Goal: Communication & Community: Ask a question

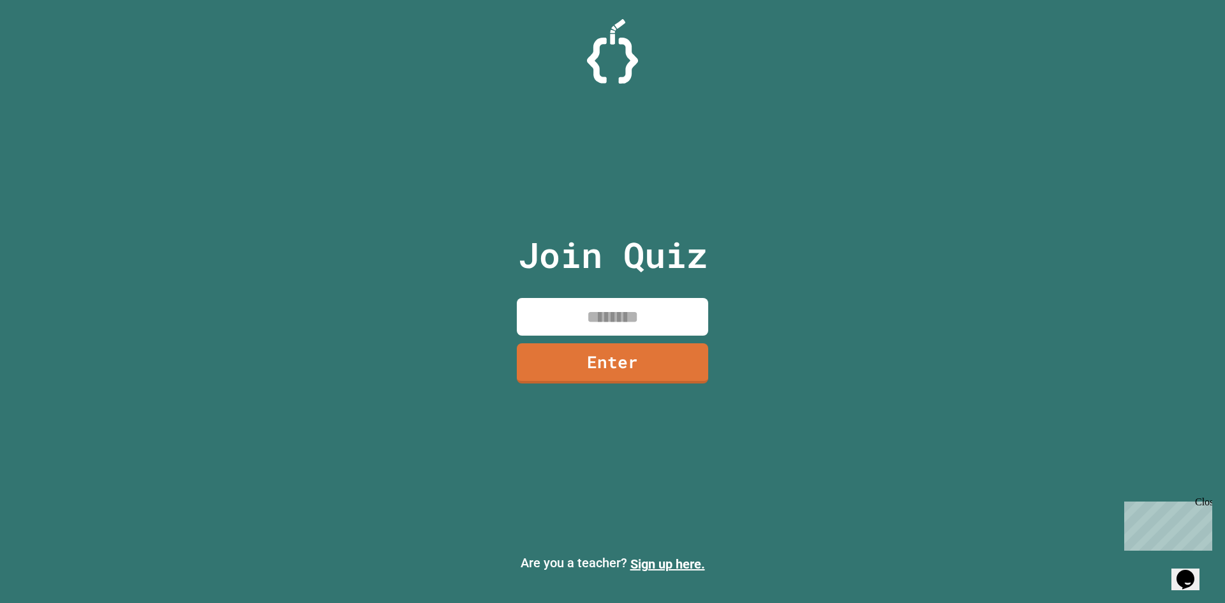
click at [627, 306] on input at bounding box center [612, 317] width 191 height 38
type input "********"
click at [620, 338] on div "Join Quiz ******** Enter" at bounding box center [613, 301] width 215 height 539
click at [600, 366] on link "Enter" at bounding box center [612, 361] width 169 height 42
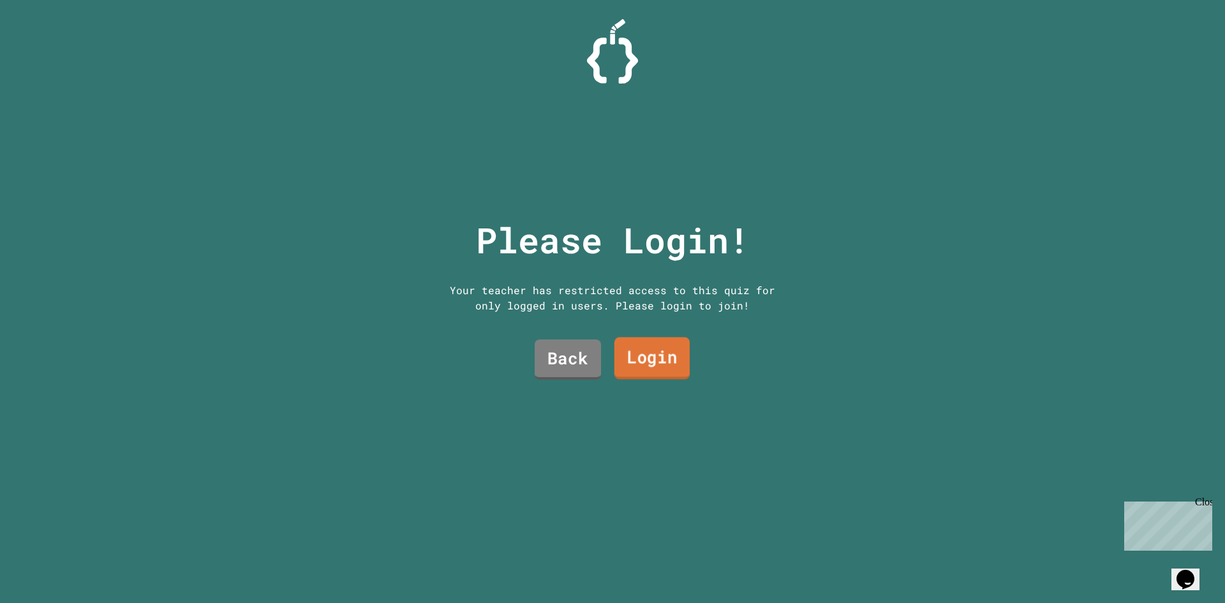
click at [624, 359] on link "Login" at bounding box center [652, 359] width 75 height 42
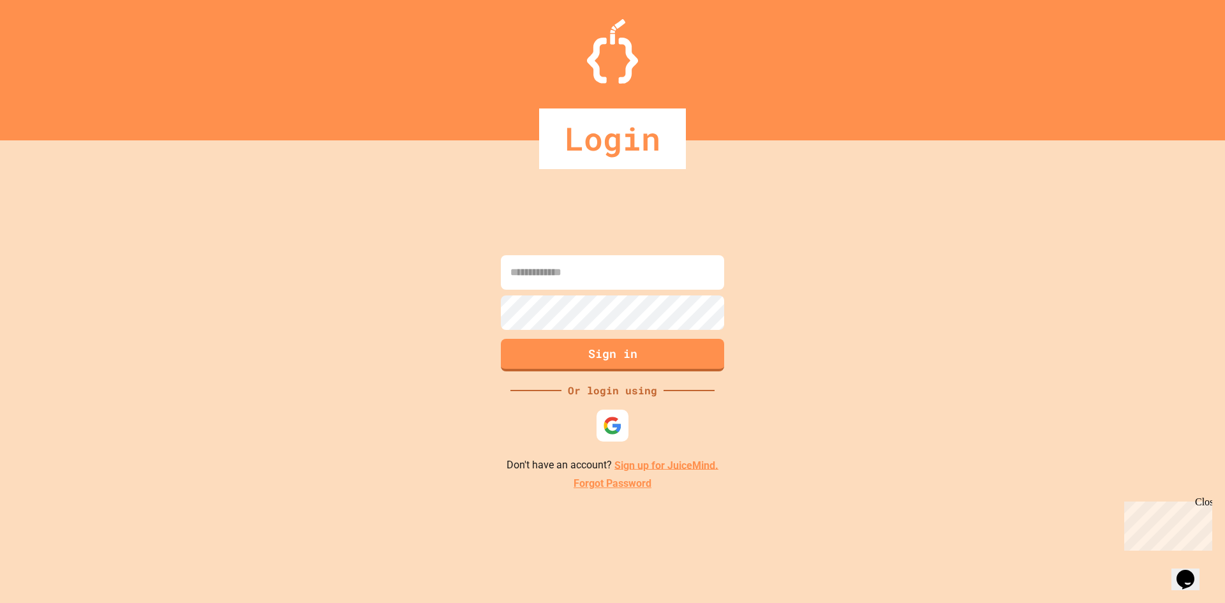
click at [603, 287] on input at bounding box center [612, 272] width 223 height 34
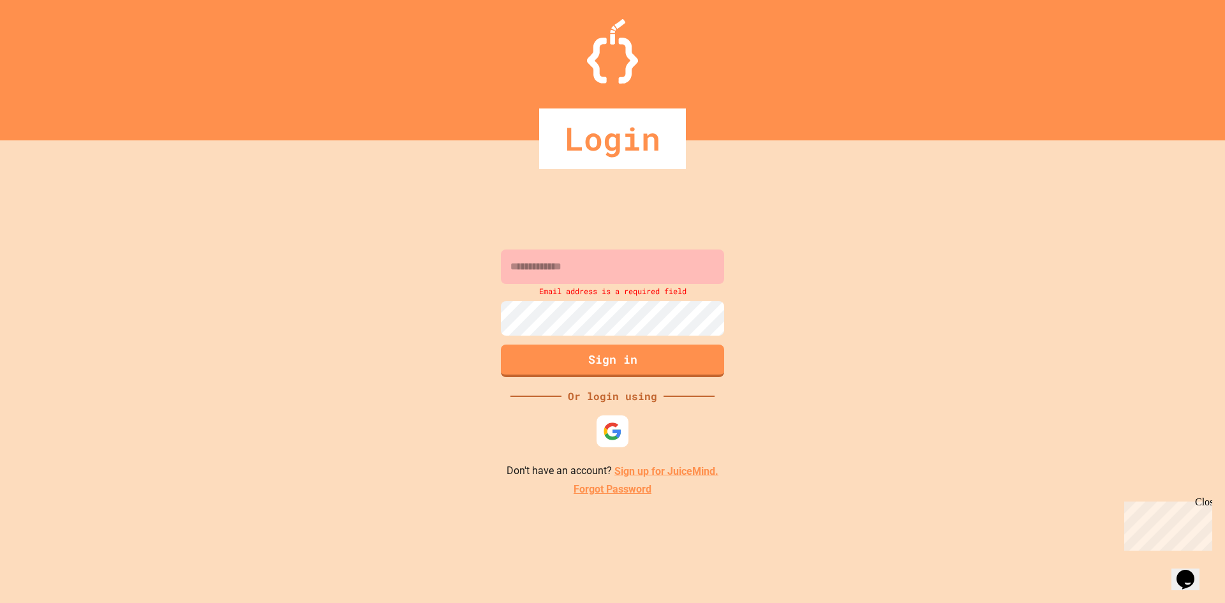
click at [579, 273] on input at bounding box center [612, 267] width 223 height 34
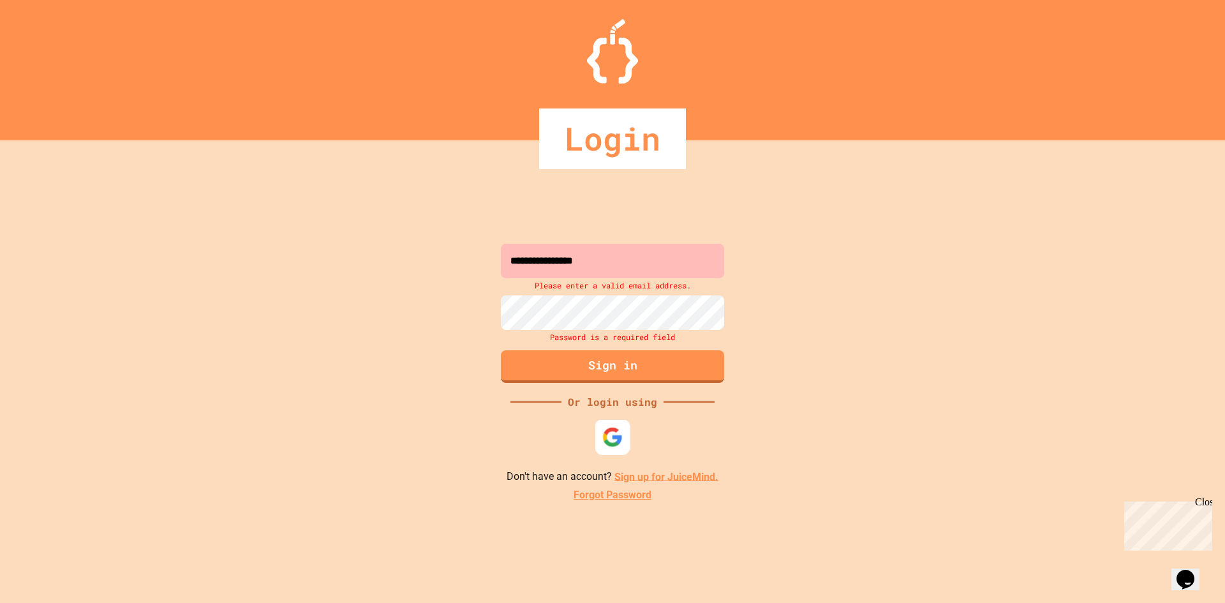
type input "**********"
click at [612, 424] on div at bounding box center [612, 436] width 35 height 35
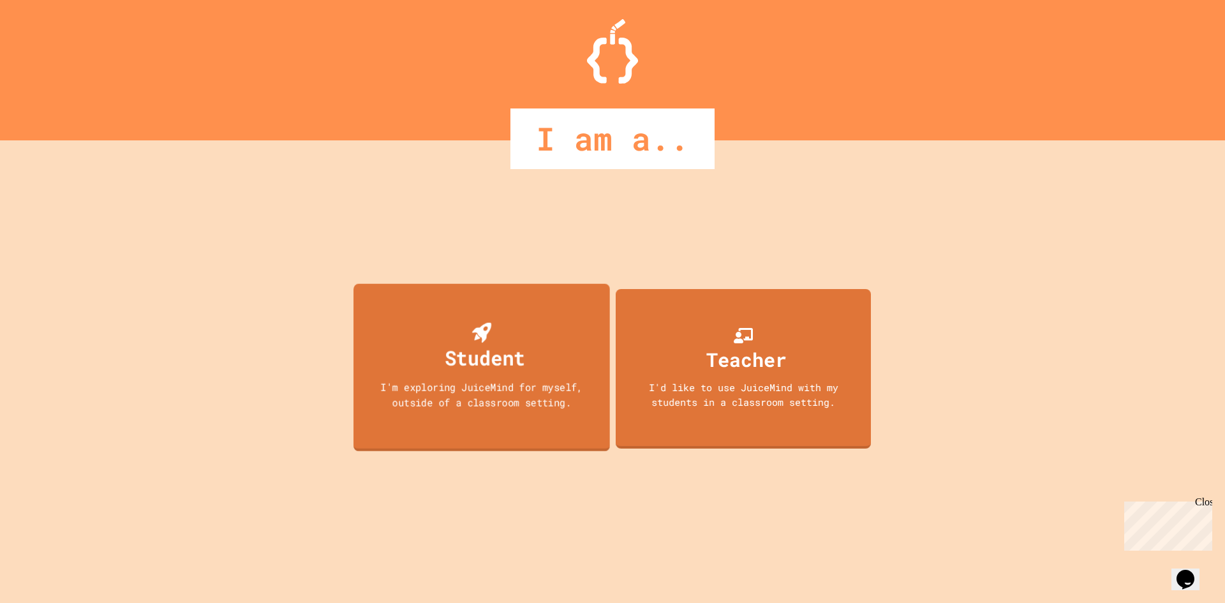
click at [486, 334] on icon at bounding box center [481, 332] width 19 height 20
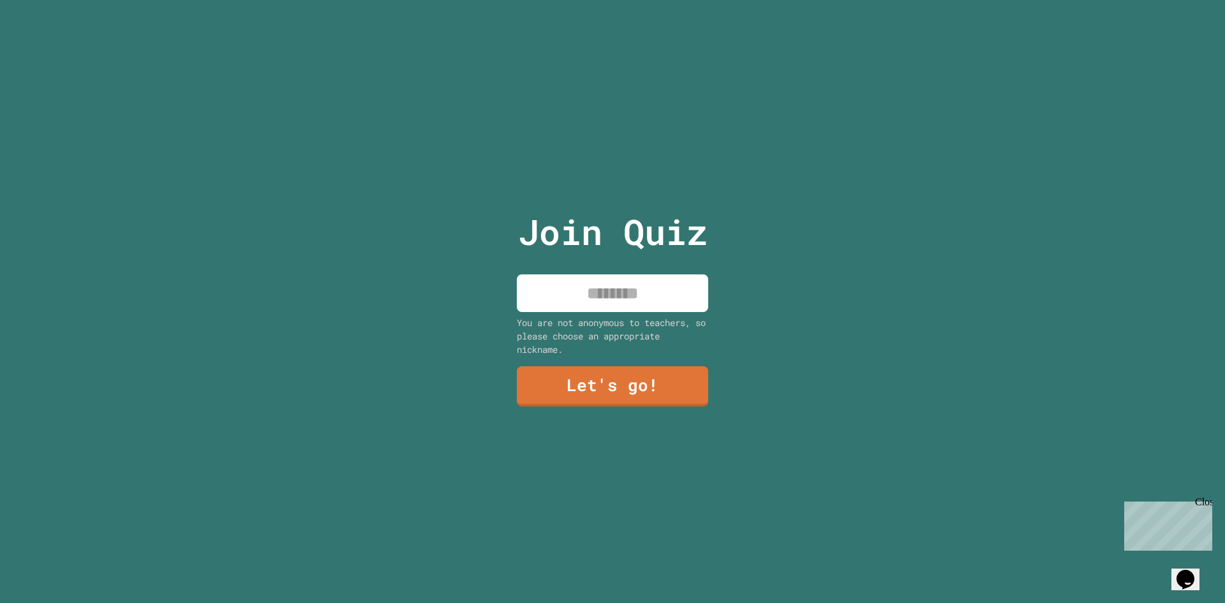
click at [603, 281] on input at bounding box center [612, 293] width 191 height 38
type input "**********"
click at [588, 377] on link "Let's go!" at bounding box center [612, 387] width 191 height 40
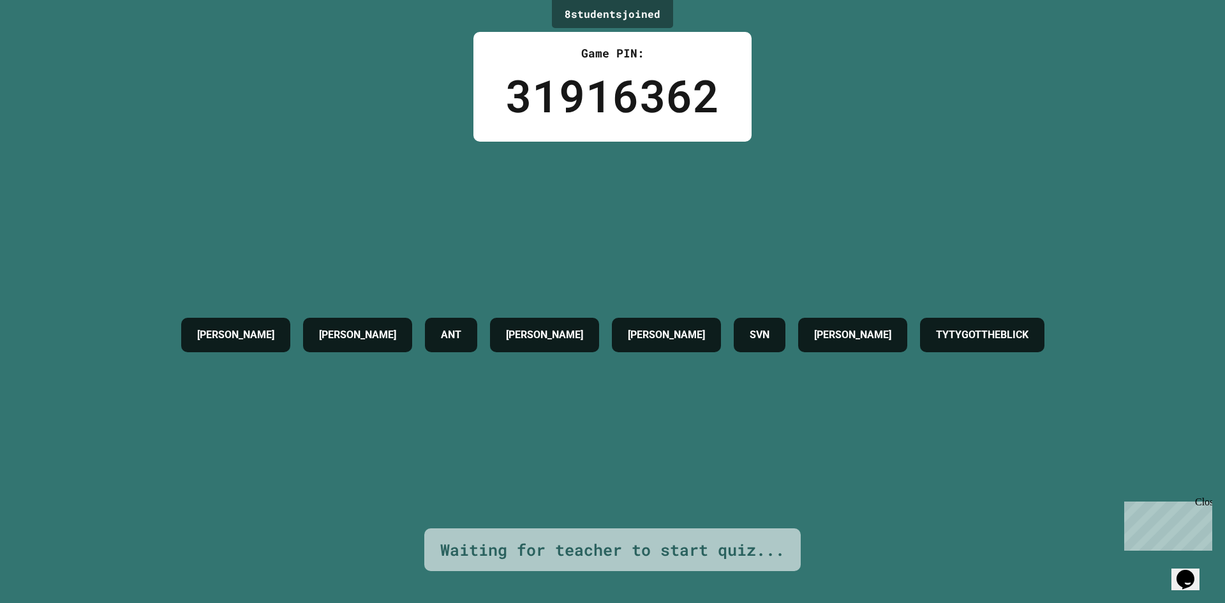
drag, startPoint x: 1180, startPoint y: 537, endPoint x: 1404, endPoint y: 811, distance: 354.3
click at [1180, 566] on div "Chat with us now!" at bounding box center [1166, 571] width 83 height 11
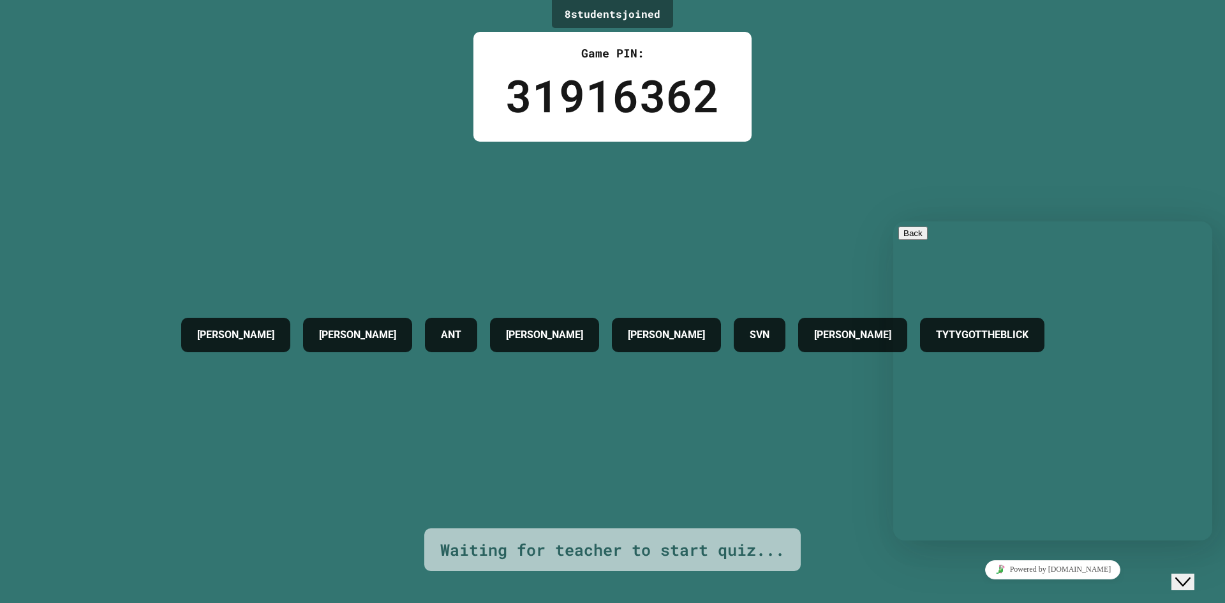
drag, startPoint x: 925, startPoint y: 530, endPoint x: 932, endPoint y: 527, distance: 8.6
click at [894, 221] on div "Rate this chat Upload File Insert emoji" at bounding box center [894, 221] width 0 height 0
click at [894, 221] on textarea at bounding box center [894, 221] width 0 height 0
type textarea "*****"
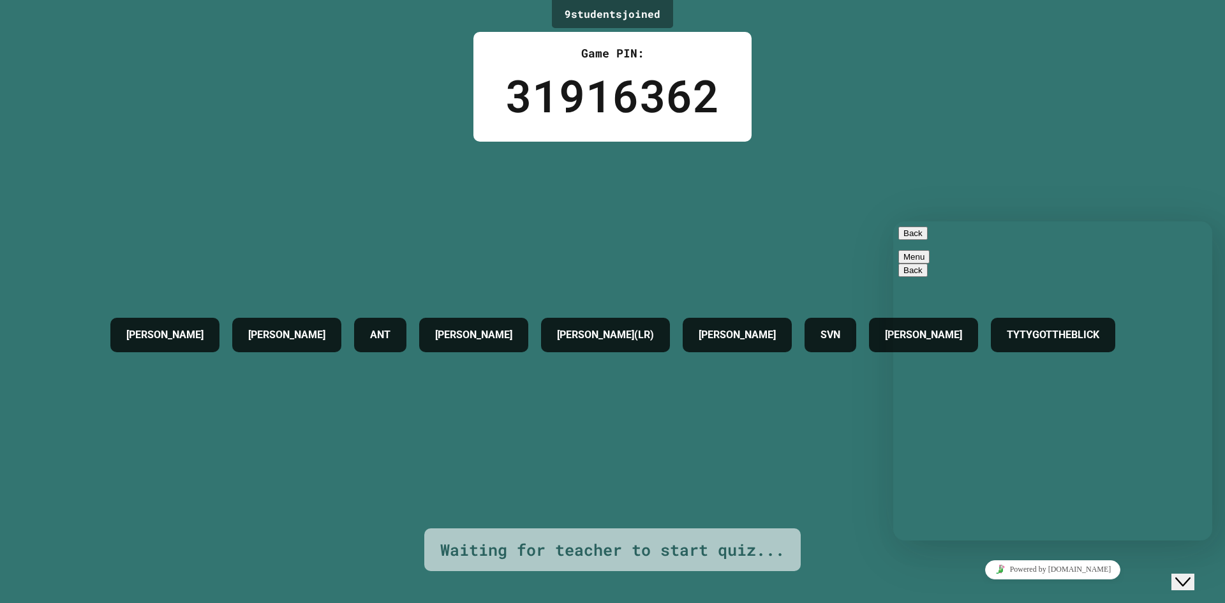
click at [894, 221] on textarea at bounding box center [894, 221] width 0 height 0
type textarea "*****"
drag, startPoint x: 1181, startPoint y: 458, endPoint x: 1180, endPoint y: 472, distance: 13.5
drag, startPoint x: 1180, startPoint y: 472, endPoint x: 1181, endPoint y: 465, distance: 7.1
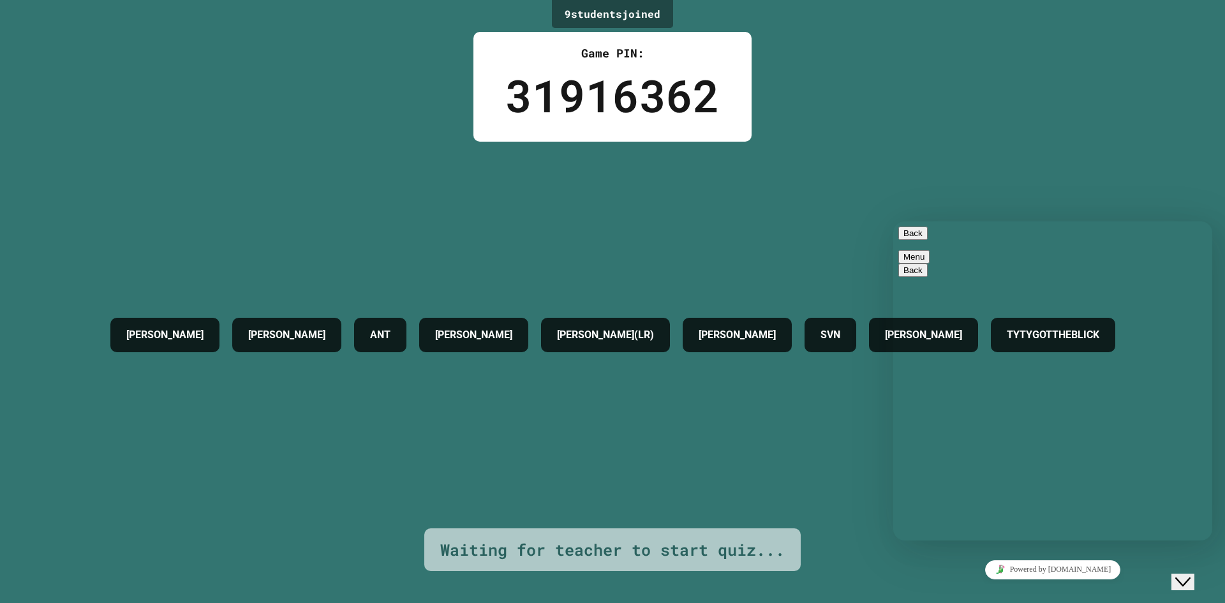
drag, startPoint x: 1179, startPoint y: 465, endPoint x: 907, endPoint y: 242, distance: 351.5
click at [907, 240] on button "Back" at bounding box center [913, 233] width 29 height 13
click at [1178, 405] on div "You now nigga" at bounding box center [1053, 404] width 309 height 45
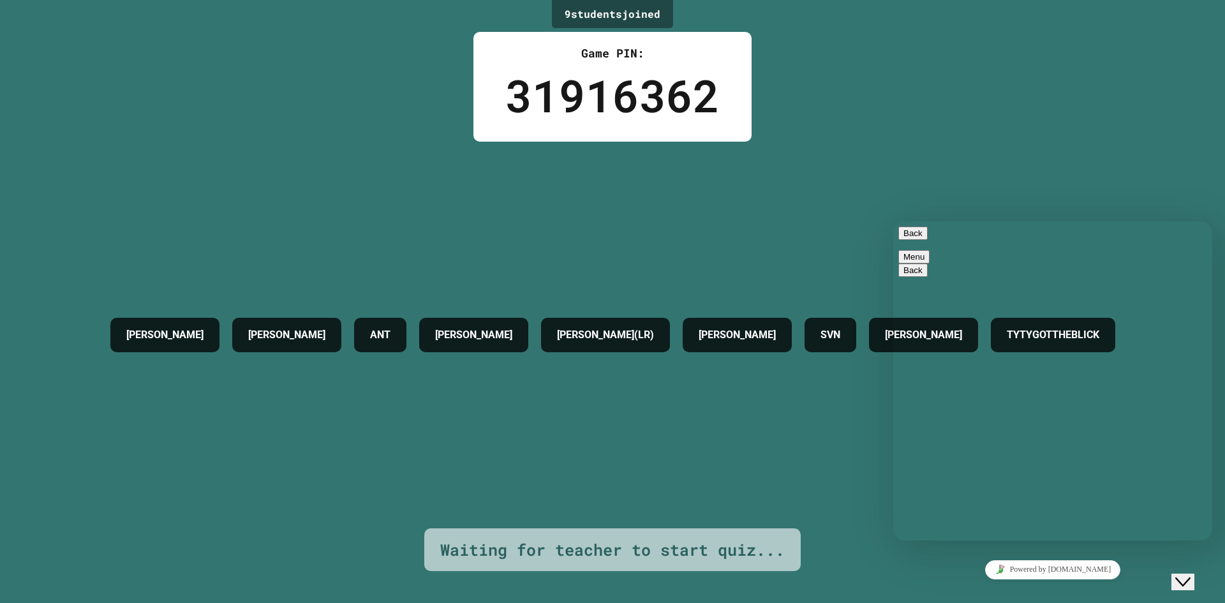
drag, startPoint x: 1182, startPoint y: 431, endPoint x: 1101, endPoint y: 464, distance: 87.6
click at [899, 236] on div "Back Menu" at bounding box center [1053, 245] width 309 height 37
click at [899, 239] on div "Back Menu" at bounding box center [1053, 245] width 309 height 37
drag, startPoint x: 898, startPoint y: 239, endPoint x: 910, endPoint y: 240, distance: 12.1
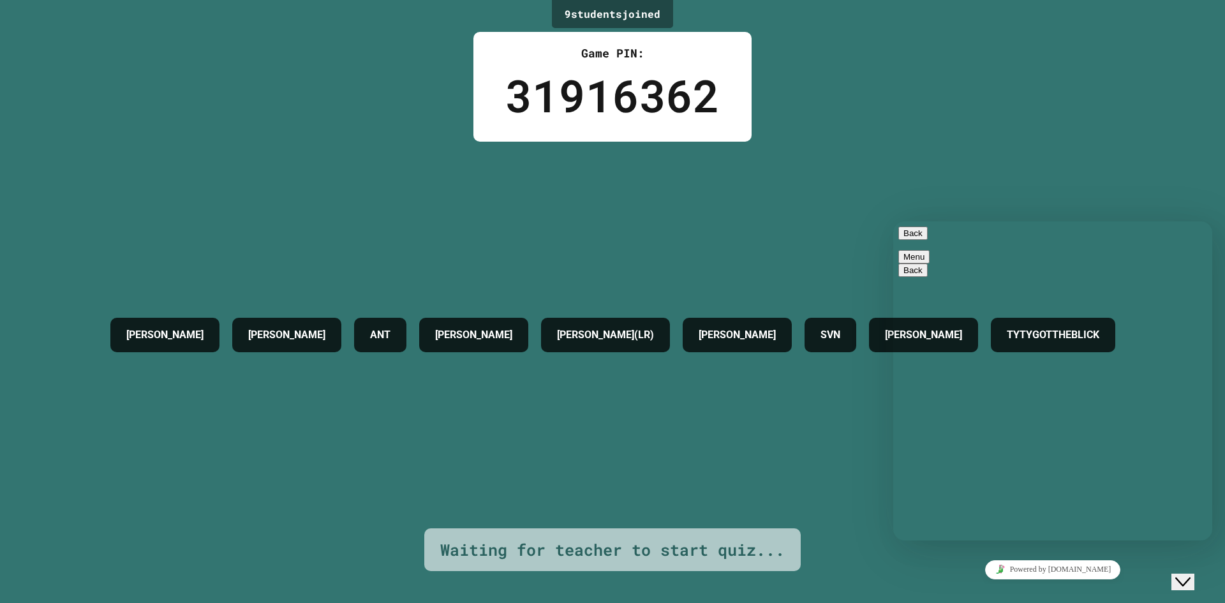
click at [899, 239] on div "Back Menu" at bounding box center [1053, 245] width 309 height 37
click at [910, 240] on button "Back" at bounding box center [913, 233] width 29 height 13
click at [917, 239] on button "Back" at bounding box center [913, 233] width 29 height 13
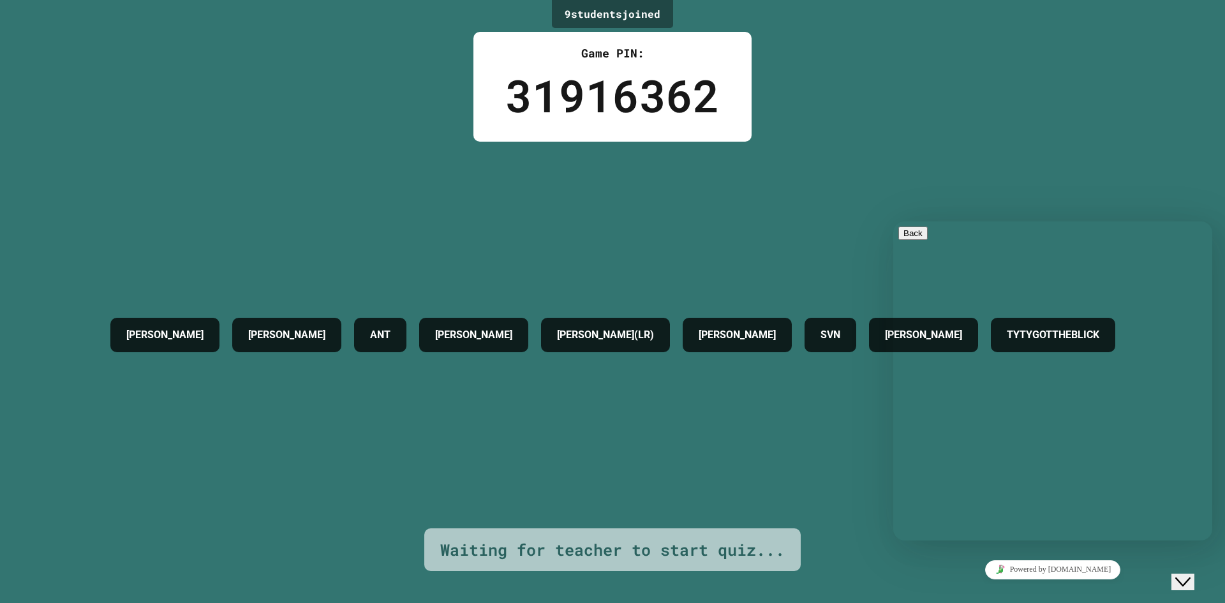
click at [1188, 574] on button "Close Chat This icon closes the chat window." at bounding box center [1183, 582] width 23 height 17
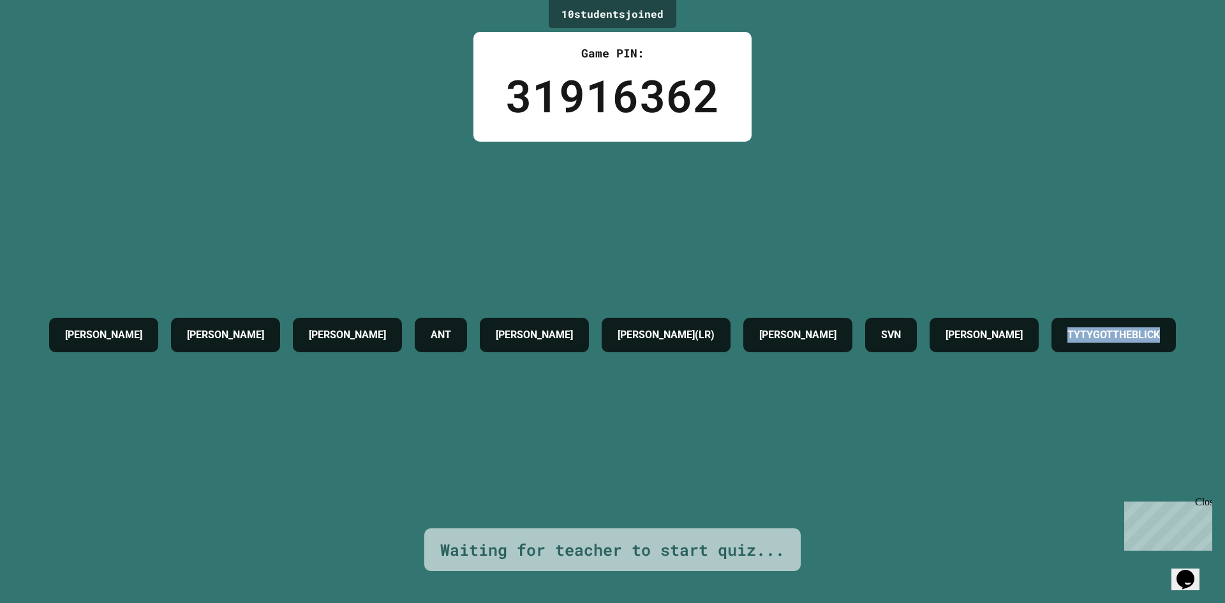
drag, startPoint x: 514, startPoint y: 353, endPoint x: 761, endPoint y: 382, distance: 248.0
click at [762, 359] on div "[PERSON_NAME] [PERSON_NAME] ANT [PERSON_NAME](LR) [PERSON_NAME] SVN [PERSON_NAM…" at bounding box center [613, 334] width 1140 height 47
click at [773, 359] on div "[PERSON_NAME] [PERSON_NAME] ANT [PERSON_NAME](LR) [PERSON_NAME] SVN [PERSON_NAM…" at bounding box center [613, 334] width 1140 height 47
drag, startPoint x: 523, startPoint y: 354, endPoint x: 1079, endPoint y: 483, distance: 570.5
click at [1079, 483] on div "[PERSON_NAME] [PERSON_NAME] ANT [PERSON_NAME](LR) [PERSON_NAME] SVN [PERSON_NAM…" at bounding box center [613, 335] width 1140 height 387
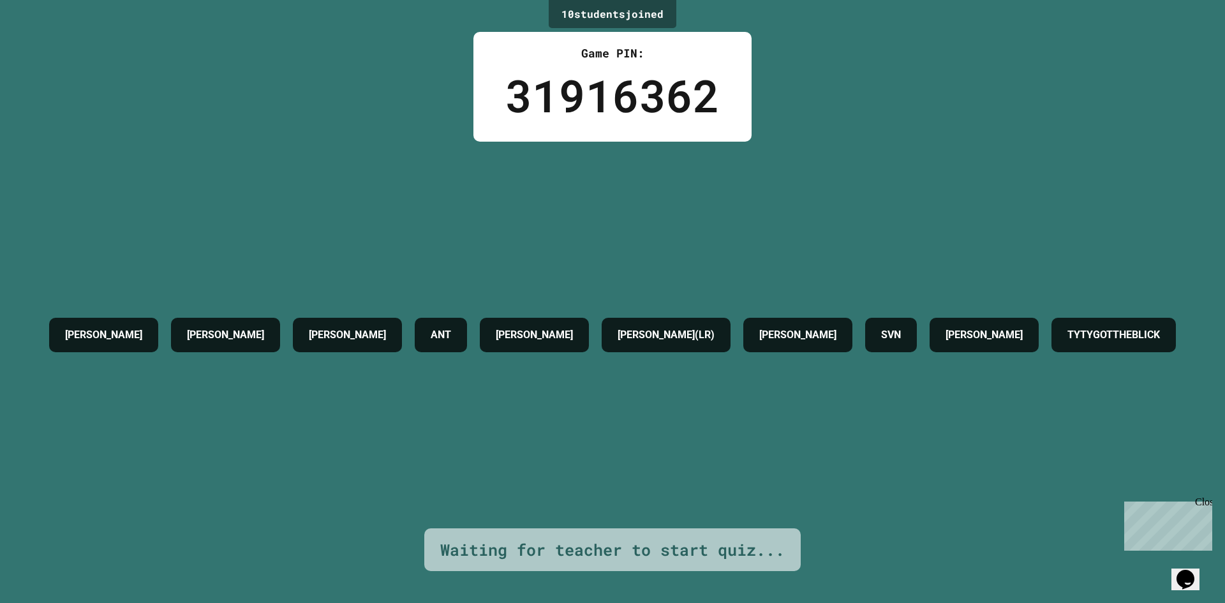
click at [560, 359] on div "[PERSON_NAME] [PERSON_NAME] ANT [PERSON_NAME](LR) [PERSON_NAME] SVN [PERSON_NAM…" at bounding box center [613, 334] width 1140 height 47
drag, startPoint x: 519, startPoint y: 360, endPoint x: 689, endPoint y: 387, distance: 172.5
click at [730, 401] on div "[PERSON_NAME] [PERSON_NAME] ANT [PERSON_NAME](LR) [PERSON_NAME] SVN [PERSON_NAM…" at bounding box center [613, 335] width 1140 height 387
click at [429, 359] on div "[PERSON_NAME] [PERSON_NAME] ANT [PERSON_NAME](LR) [PERSON_NAME] SVN [PERSON_NAM…" at bounding box center [613, 334] width 1140 height 47
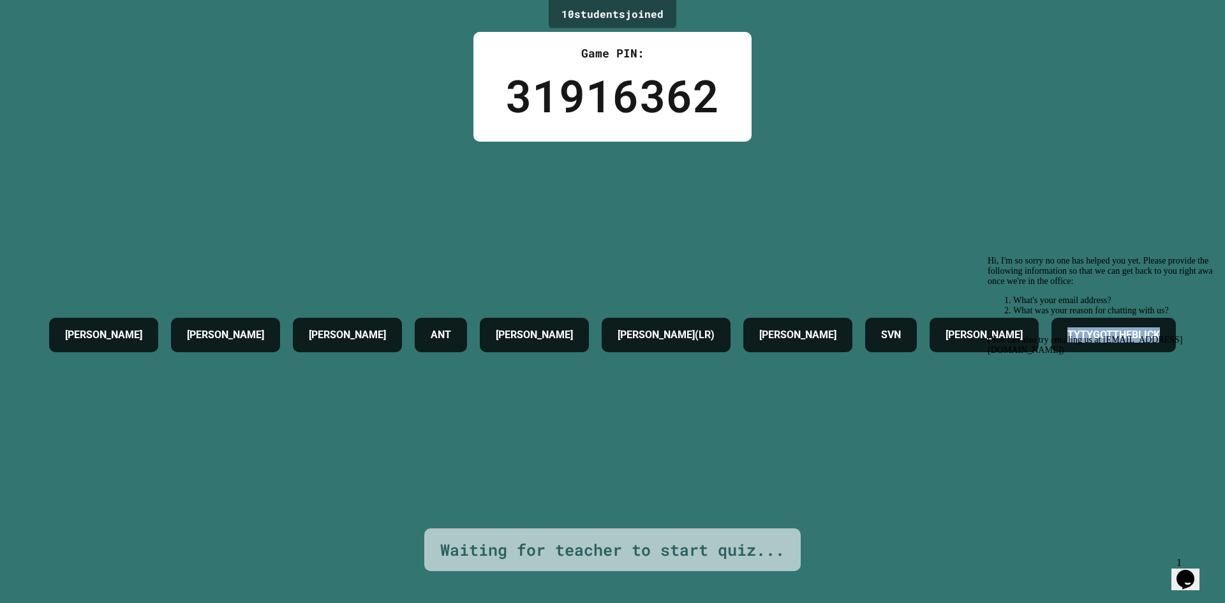
drag, startPoint x: 516, startPoint y: 369, endPoint x: 739, endPoint y: 389, distance: 224.3
click at [739, 359] on div "[PERSON_NAME] [PERSON_NAME] ANT [PERSON_NAME](LR) [PERSON_NAME] SVN [PERSON_NAM…" at bounding box center [613, 334] width 1140 height 47
click at [458, 406] on div "[PERSON_NAME] [PERSON_NAME] ANT [PERSON_NAME](LR) [PERSON_NAME] SVN [PERSON_NAM…" at bounding box center [613, 335] width 1140 height 387
click at [1202, 335] on div "Hi, I'm so sorry no one has helped you yet. Please provide the following inform…" at bounding box center [1103, 306] width 230 height 100
click at [1201, 337] on div "Hi, I'm so sorry no one has helped you yet. Please provide the following inform…" at bounding box center [1103, 306] width 230 height 100
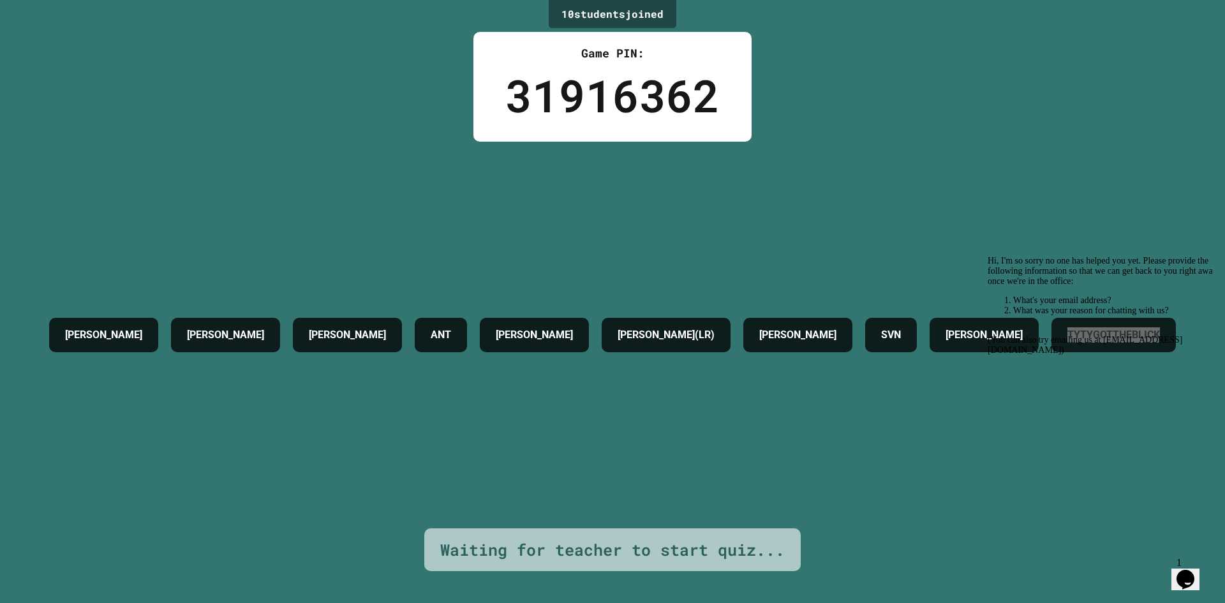
click at [1189, 256] on div at bounding box center [1103, 256] width 230 height 0
click at [1186, 256] on div at bounding box center [1103, 256] width 230 height 0
click at [1181, 569] on icon "Opens Chat This icon Opens the chat window." at bounding box center [1186, 579] width 20 height 20
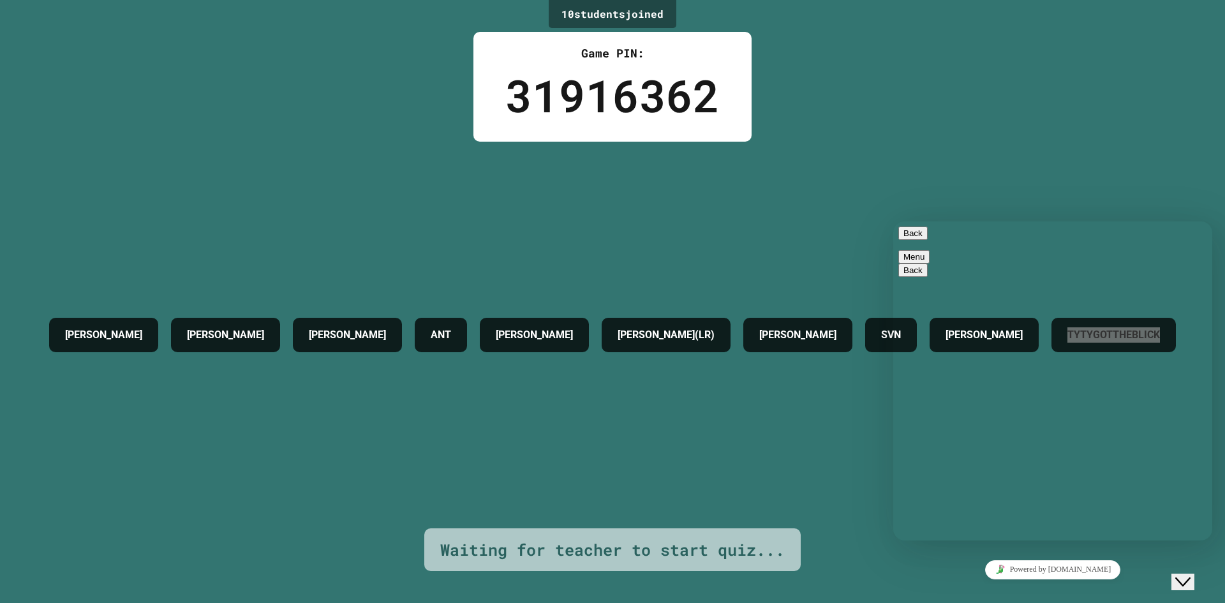
scroll to position [19, 0]
drag, startPoint x: 1006, startPoint y: 523, endPoint x: 1002, endPoint y: 499, distance: 23.9
click at [894, 221] on textarea at bounding box center [894, 221] width 0 height 0
type textarea "**********"
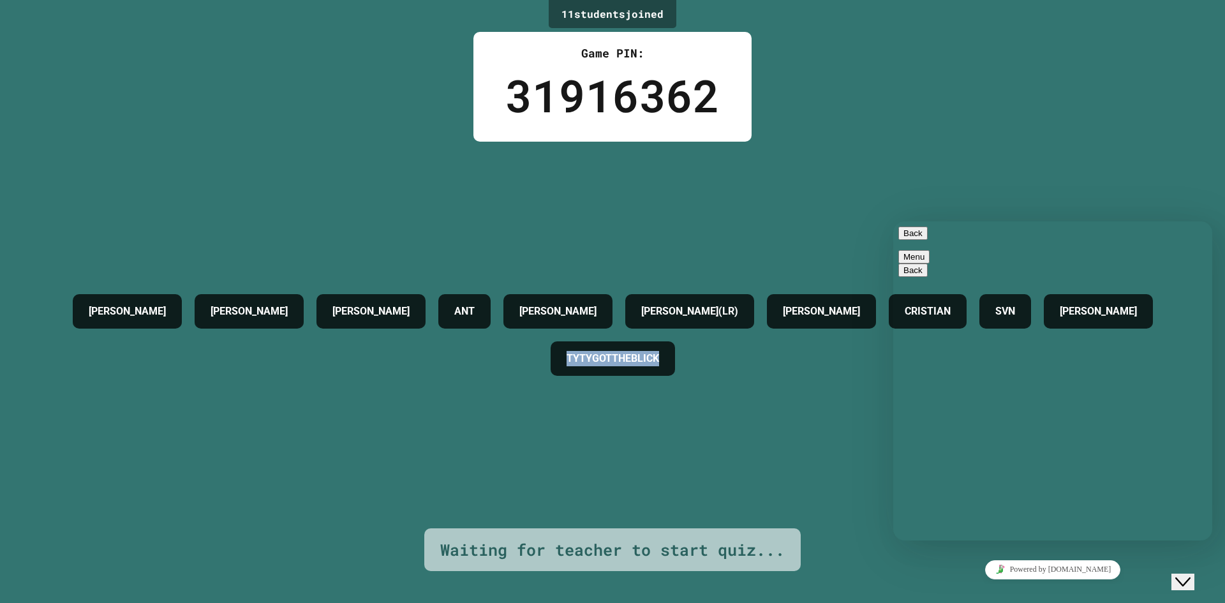
click at [788, 413] on div "[PERSON_NAME] [PERSON_NAME] ANT [PERSON_NAME](LR) [PERSON_NAME] [PERSON_NAME] T…" at bounding box center [613, 335] width 1162 height 387
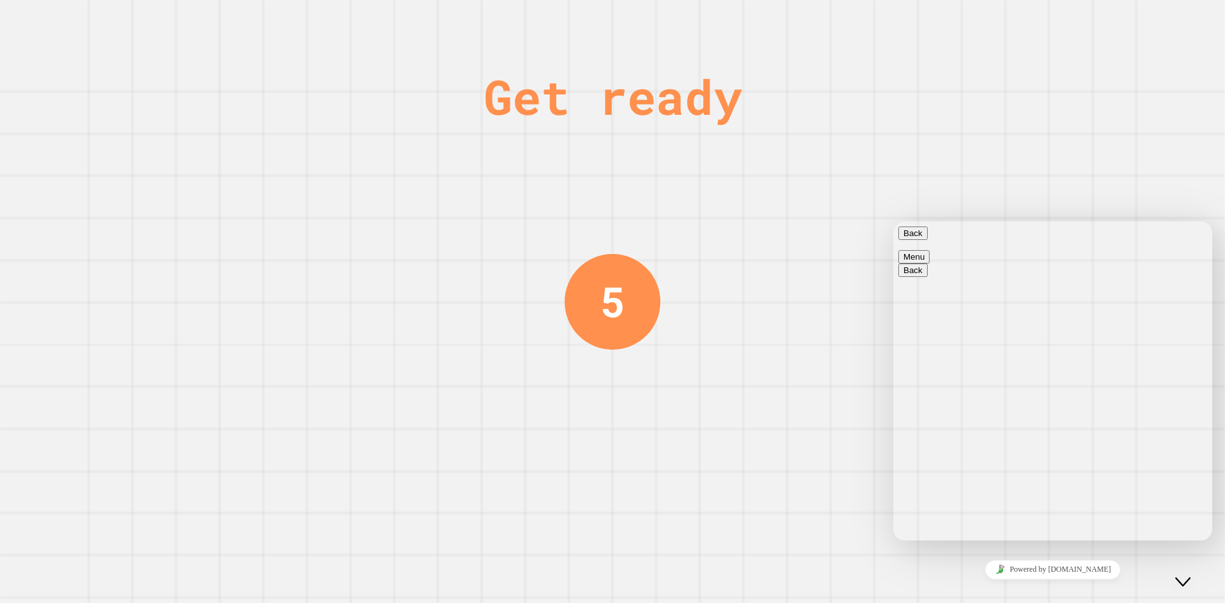
click at [908, 239] on button "Back" at bounding box center [913, 233] width 29 height 13
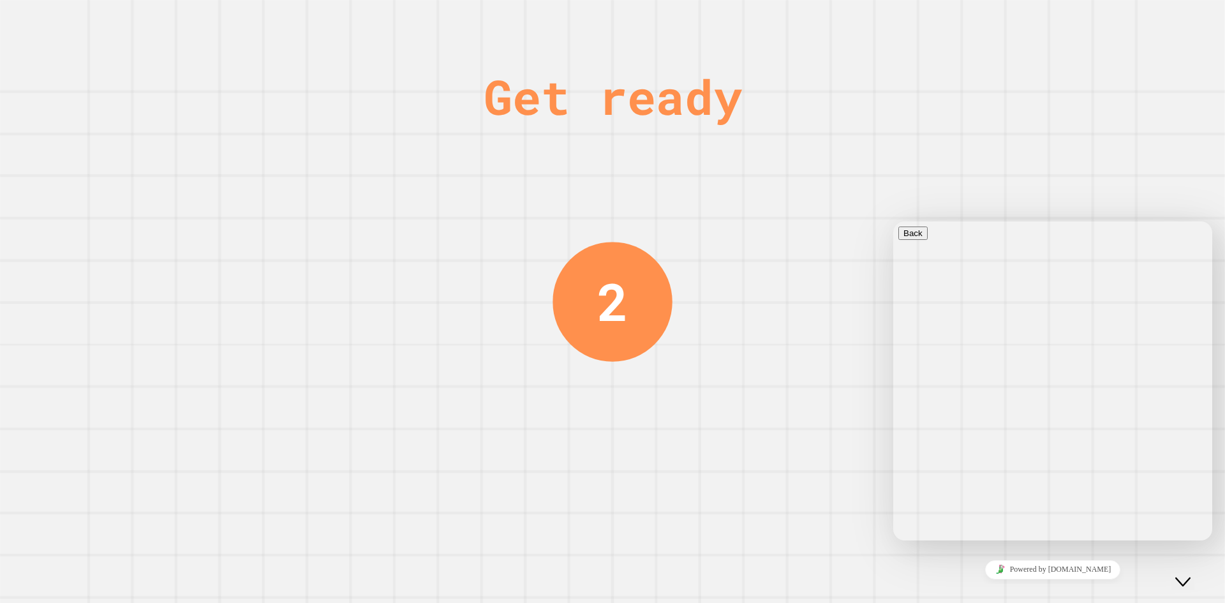
click at [1191, 574] on div "Close Chat This icon closes the chat window." at bounding box center [1183, 581] width 15 height 15
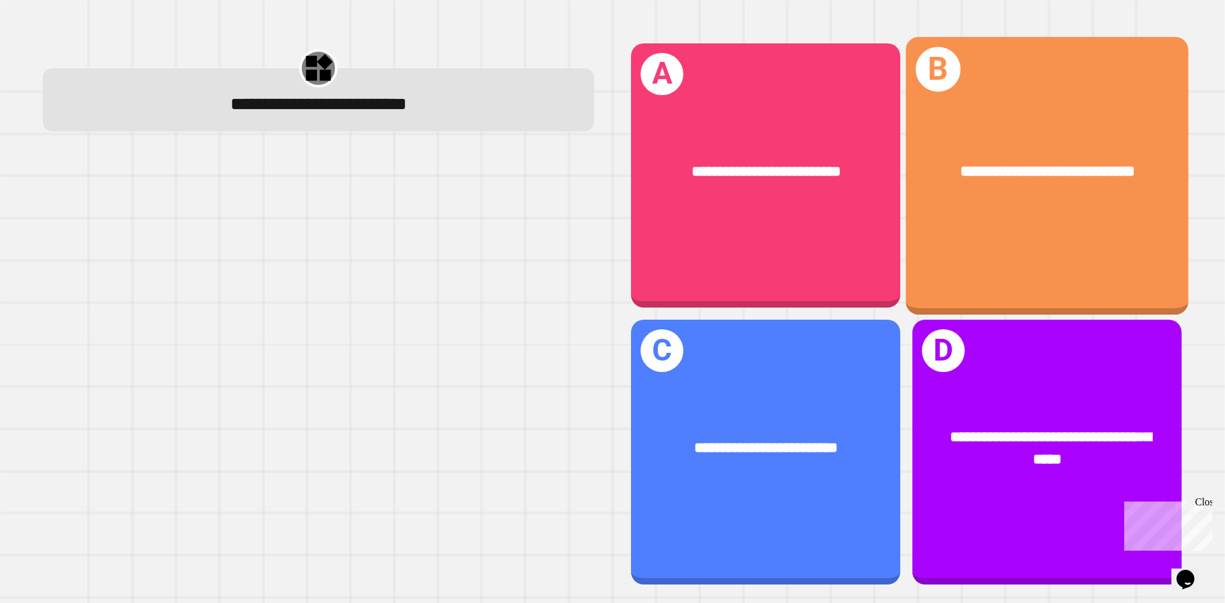
click at [1003, 236] on div "**********" at bounding box center [1047, 175] width 283 height 278
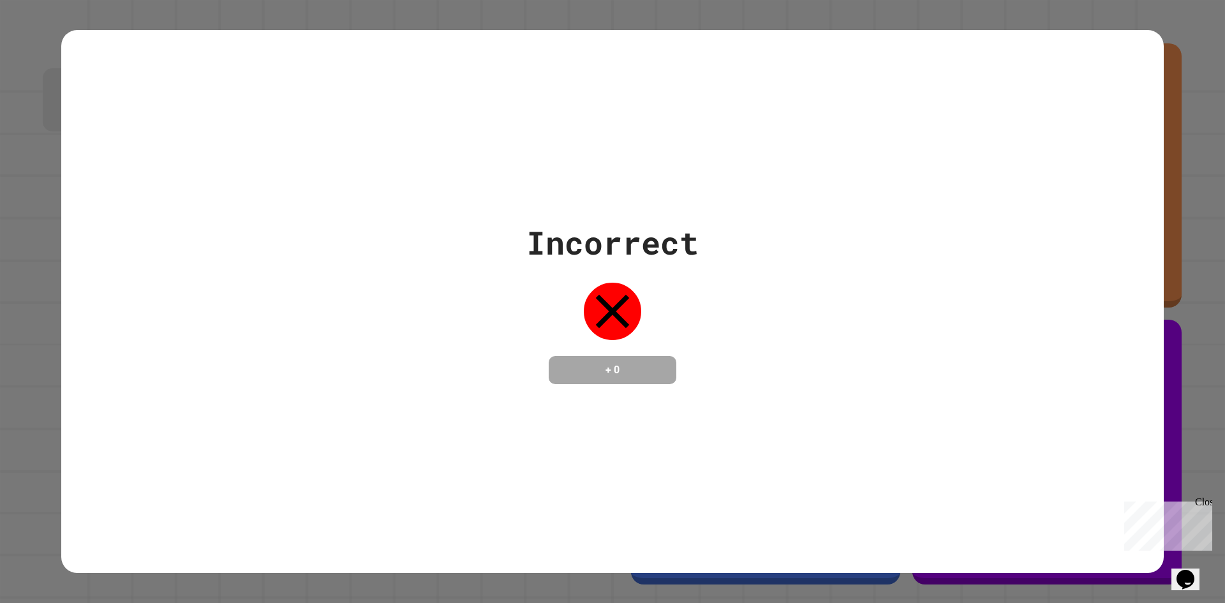
drag, startPoint x: 576, startPoint y: 322, endPoint x: 537, endPoint y: 322, distance: 38.3
click at [537, 322] on div "Incorrect + 0" at bounding box center [613, 301] width 172 height 165
click at [609, 375] on h4 "+ 0" at bounding box center [613, 370] width 102 height 15
drag, startPoint x: 1075, startPoint y: 433, endPoint x: 1060, endPoint y: 422, distance: 18.3
click at [1065, 426] on div "Incorrect + 0" at bounding box center [612, 301] width 1103 height 543
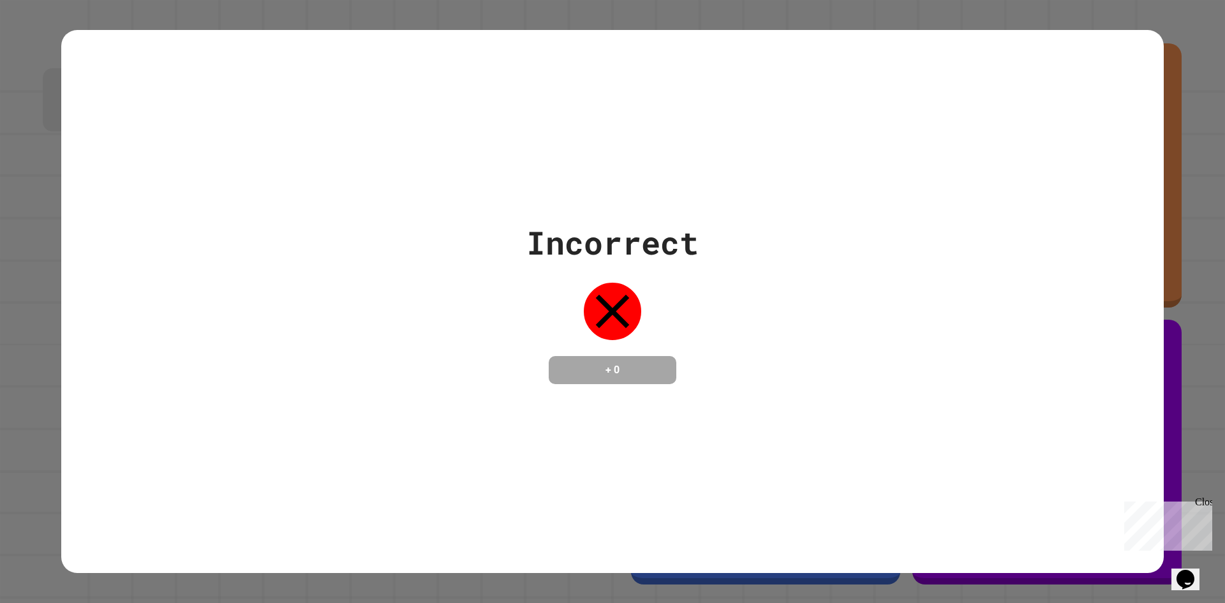
click at [719, 336] on div "Incorrect + 0" at bounding box center [612, 301] width 1103 height 165
drag, startPoint x: 558, startPoint y: 317, endPoint x: 615, endPoint y: 285, distance: 66.0
click at [576, 309] on div "Incorrect + 0" at bounding box center [613, 301] width 172 height 165
click at [610, 283] on icon at bounding box center [612, 311] width 57 height 57
drag, startPoint x: 555, startPoint y: 314, endPoint x: 495, endPoint y: 318, distance: 60.2
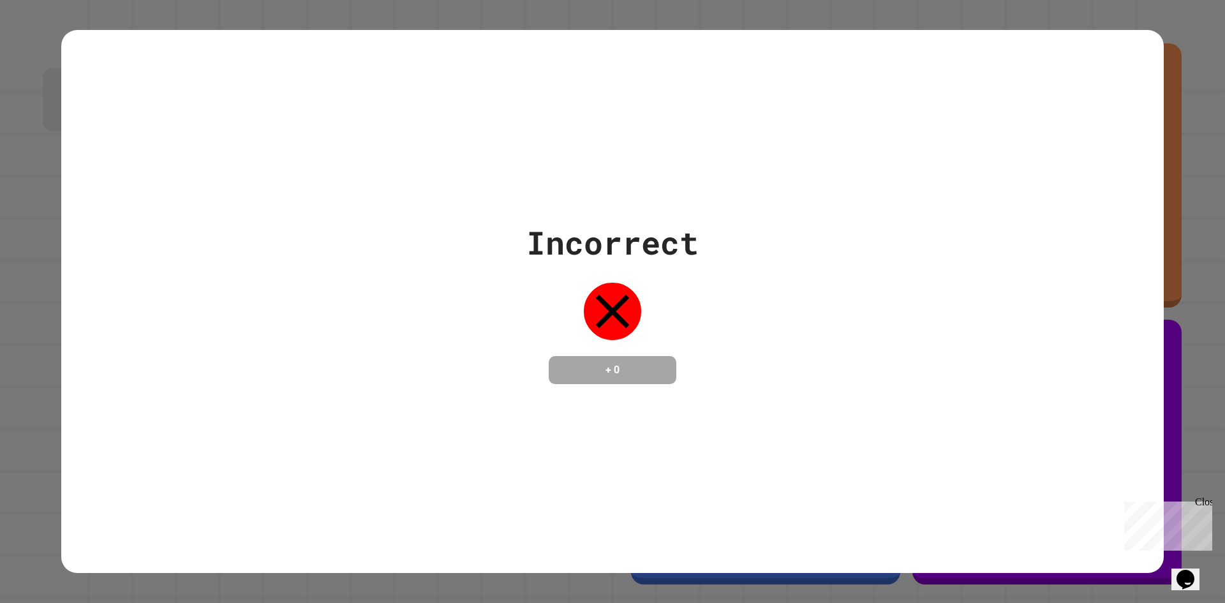
click at [540, 318] on div "Incorrect + 0" at bounding box center [613, 301] width 172 height 165
drag, startPoint x: 504, startPoint y: 304, endPoint x: 593, endPoint y: 352, distance: 101.1
click at [511, 310] on div "Incorrect + 0" at bounding box center [612, 301] width 1103 height 165
click at [599, 336] on div "Incorrect + 0" at bounding box center [613, 301] width 172 height 165
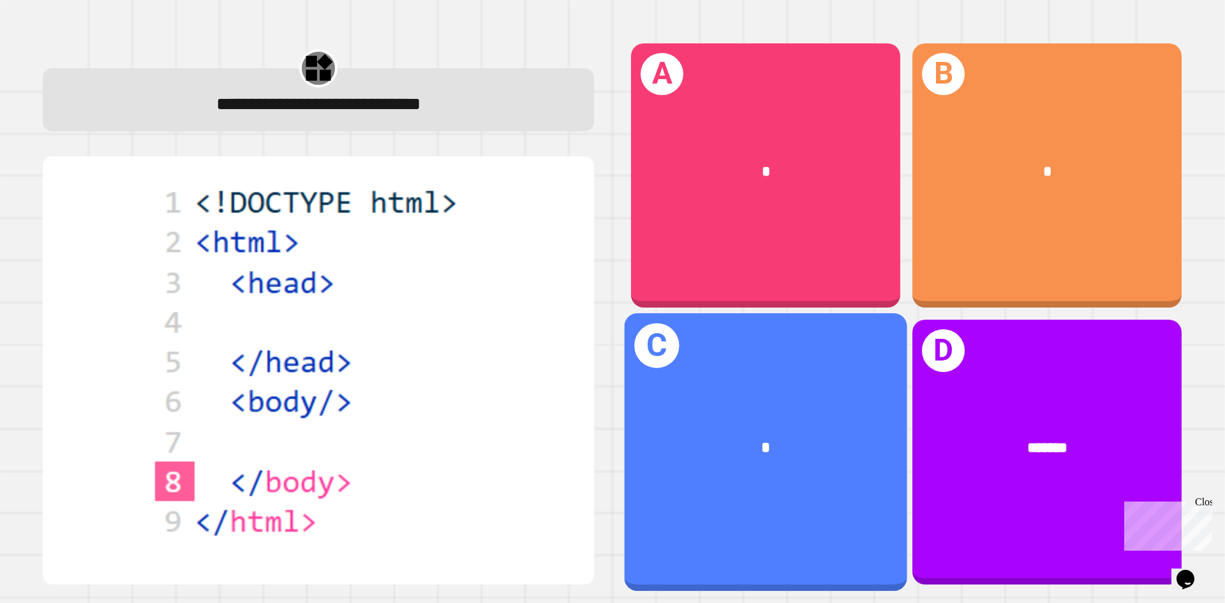
click at [788, 372] on div "C *" at bounding box center [766, 452] width 283 height 278
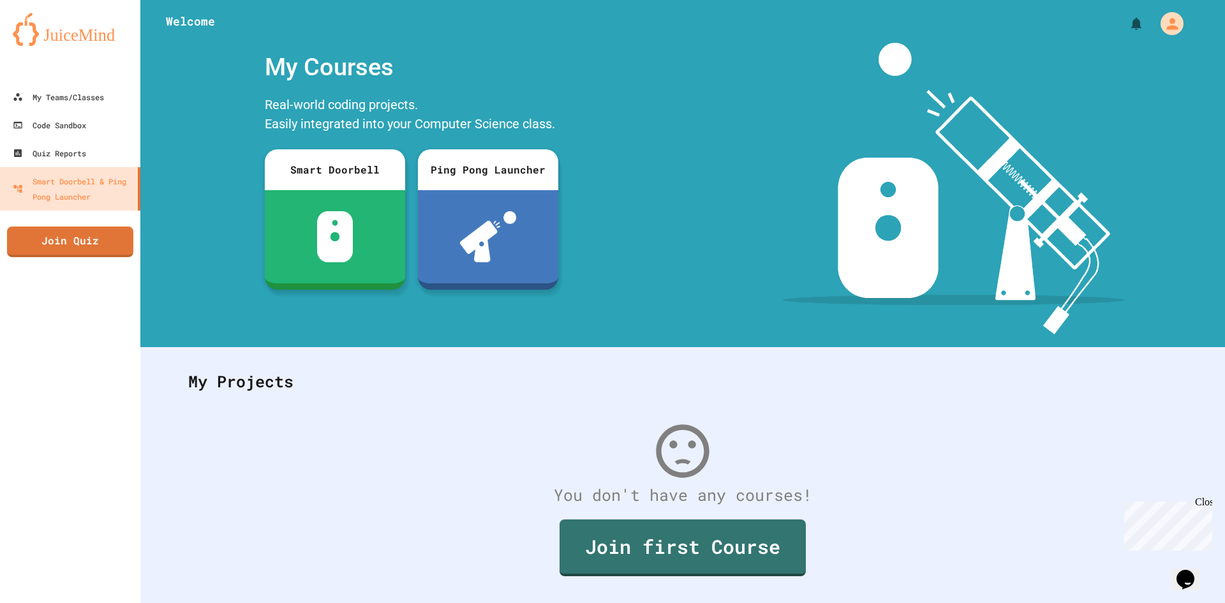
click at [1206, 502] on div "Close" at bounding box center [1203, 505] width 16 height 16
